Goal: Transaction & Acquisition: Purchase product/service

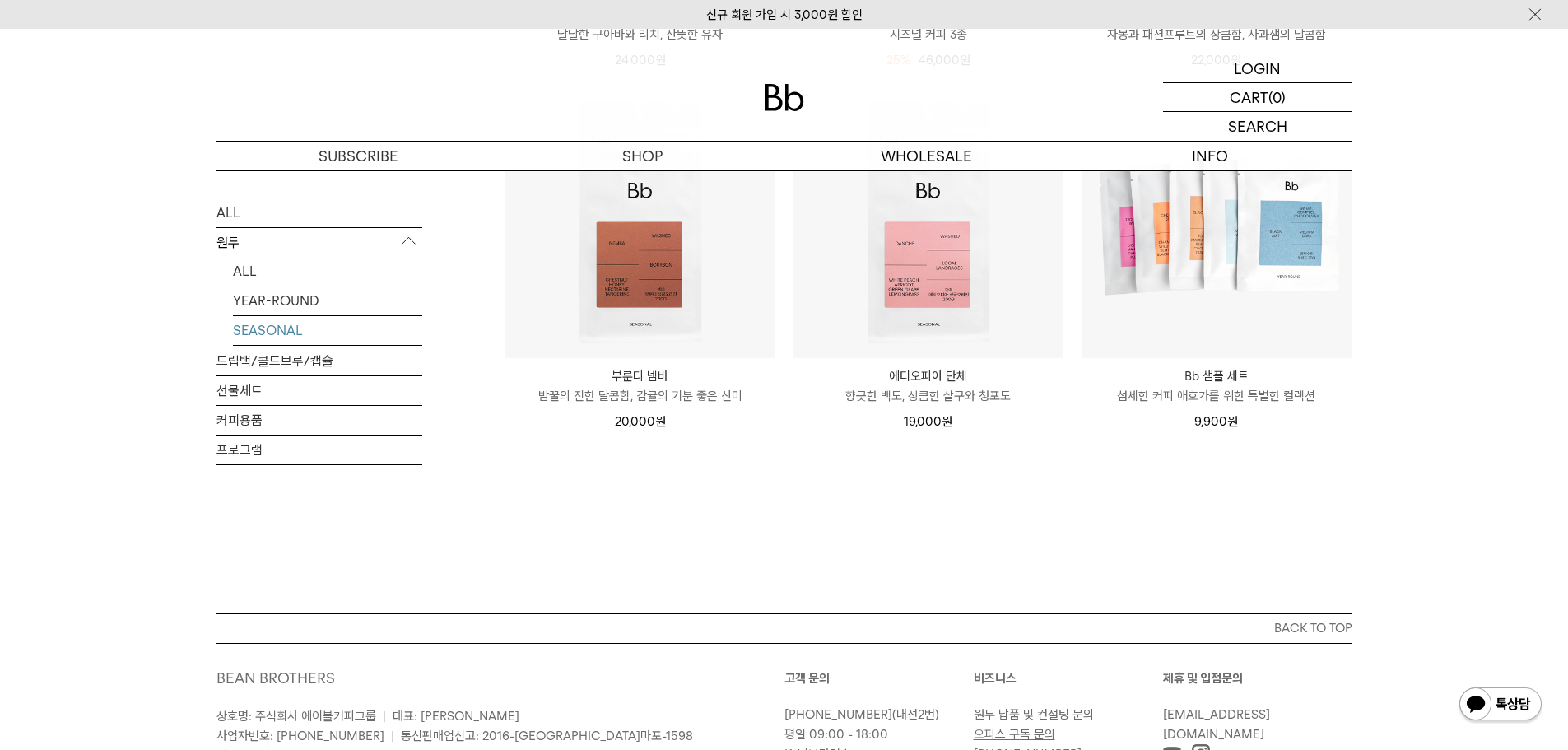
scroll to position [576, 0]
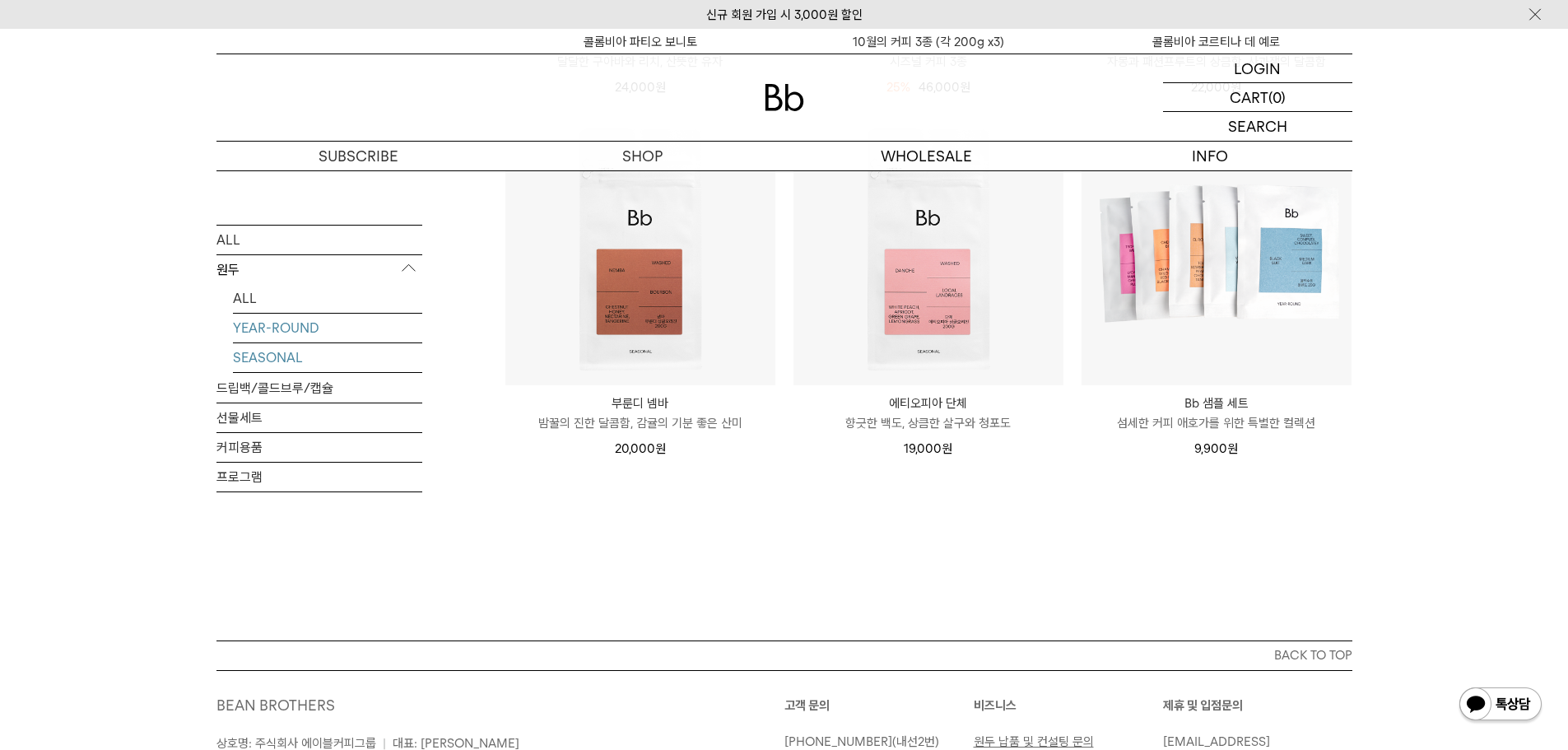
click at [295, 330] on link "YEAR-ROUND" at bounding box center [327, 328] width 190 height 29
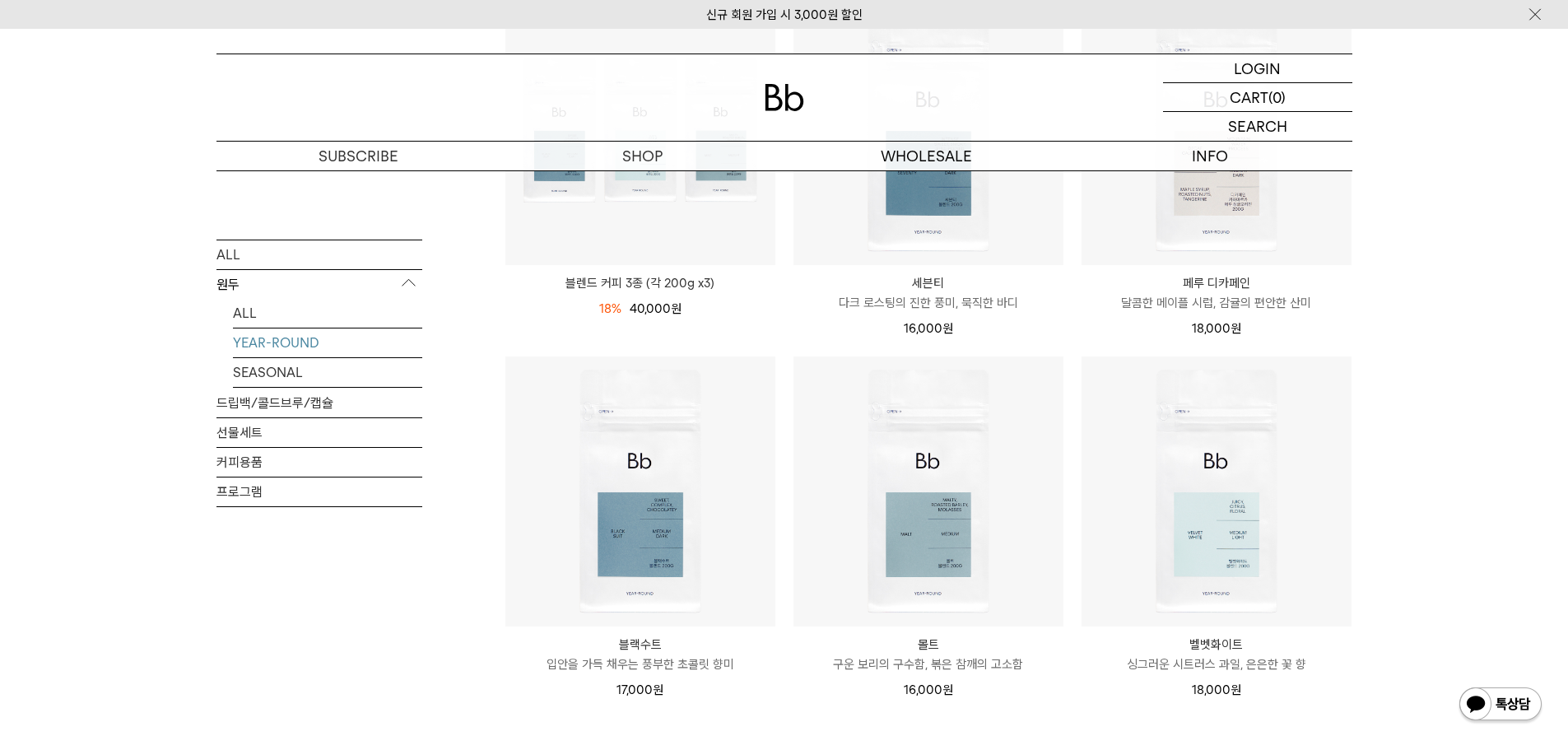
scroll to position [329, 0]
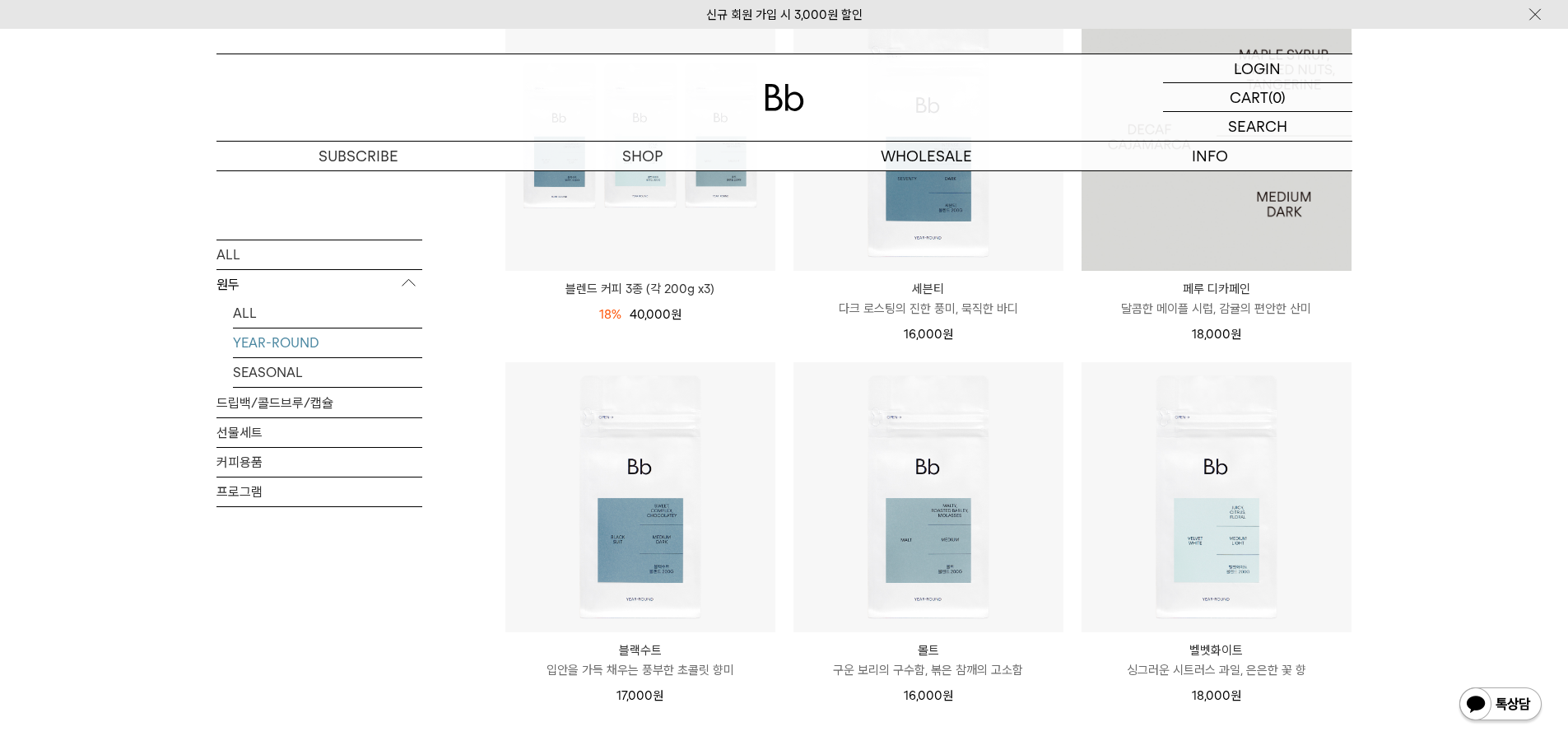
click at [1247, 227] on img at bounding box center [1216, 135] width 270 height 270
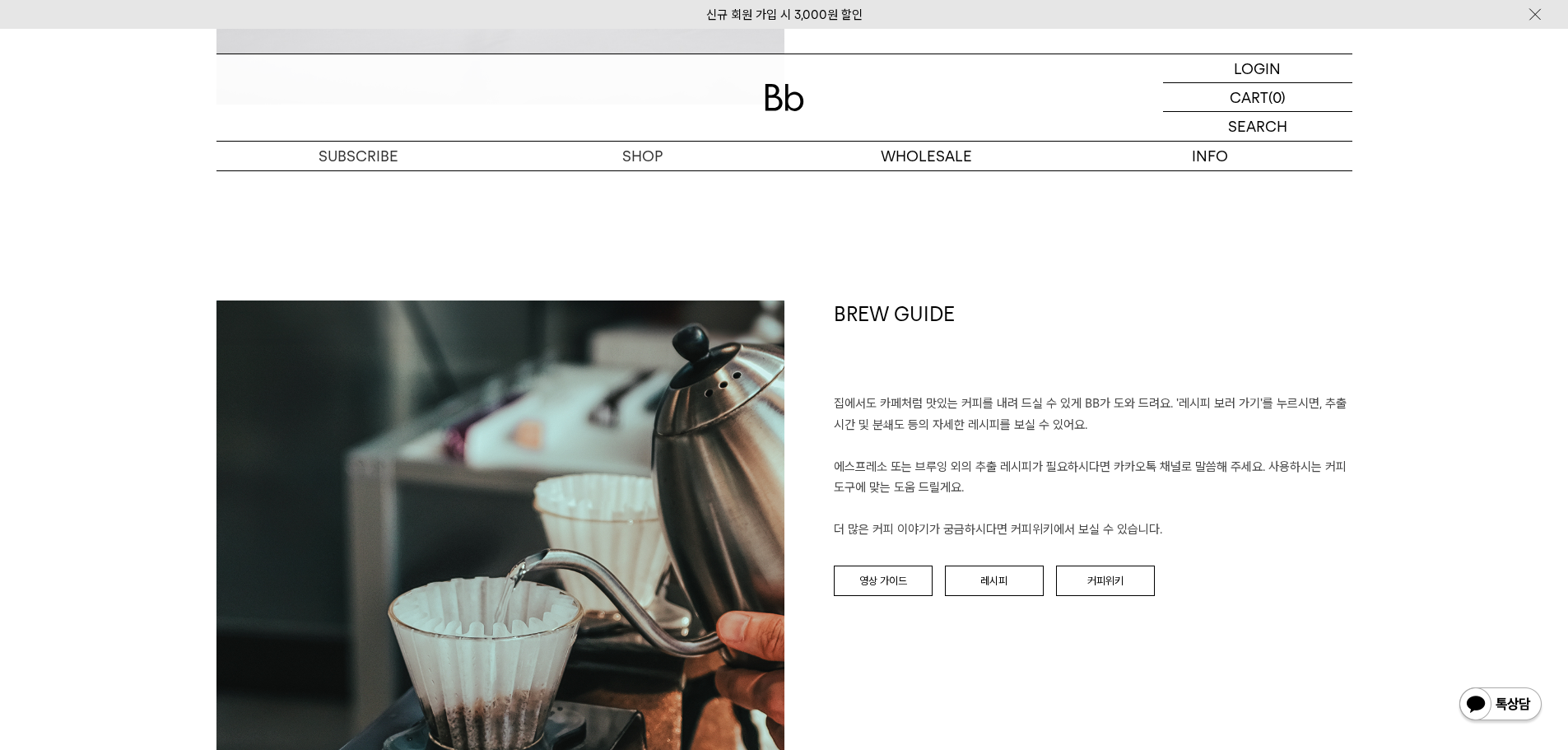
scroll to position [1838, 0]
